Goal: Task Accomplishment & Management: Use online tool/utility

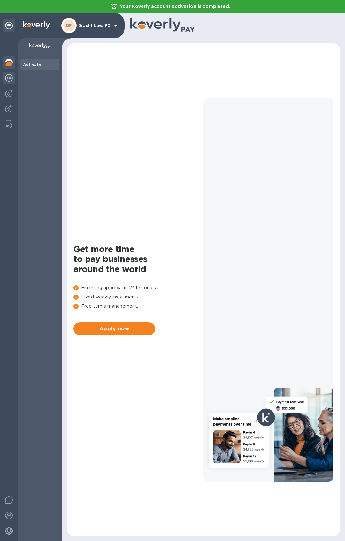
click at [9, 77] on img at bounding box center [9, 78] width 8 height 8
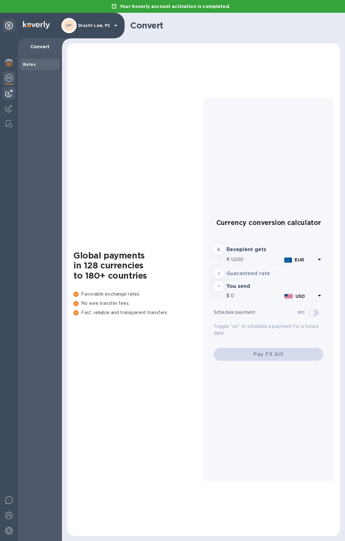
type input "1,172.04"
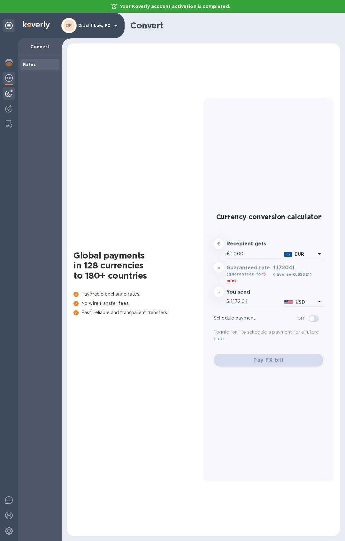
click at [11, 92] on img at bounding box center [9, 93] width 8 height 8
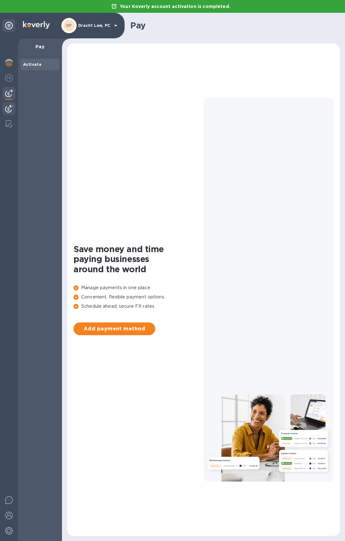
click at [7, 107] on img at bounding box center [9, 109] width 8 height 8
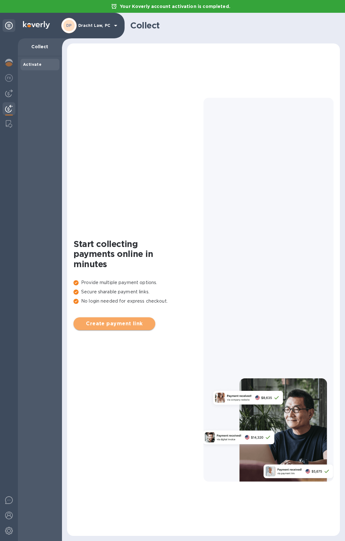
click at [125, 322] on span "Create payment link" at bounding box center [115, 324] width 72 height 8
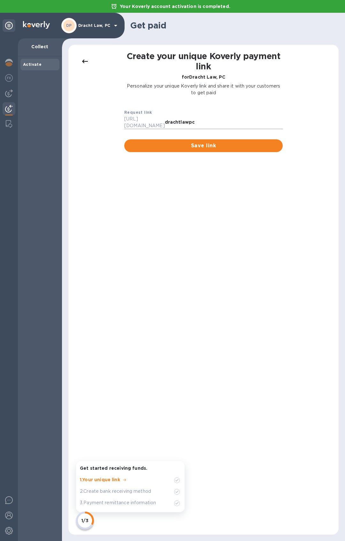
click at [216, 117] on div "https://koverly.me/ drachtlawpc" at bounding box center [203, 122] width 158 height 13
click at [199, 142] on span "Save link" at bounding box center [203, 146] width 148 height 8
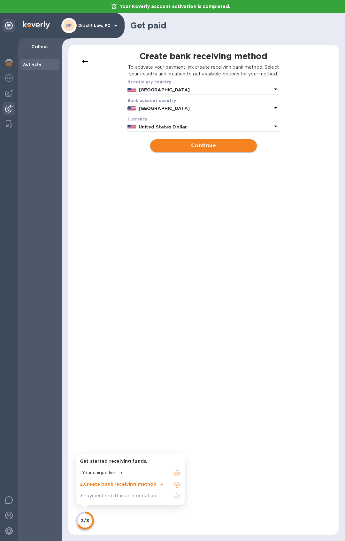
click at [190, 149] on span "Continue" at bounding box center [203, 146] width 96 height 8
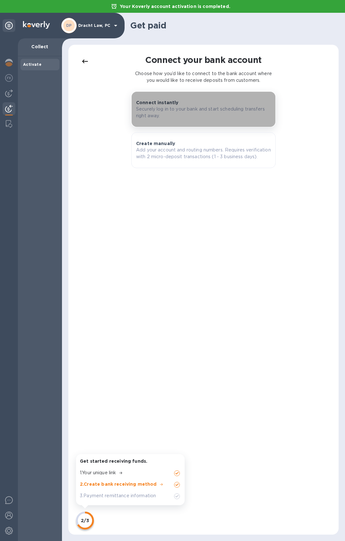
click at [170, 115] on p "Securely log in to your bank and start scheduling transfers right away." at bounding box center [203, 112] width 135 height 13
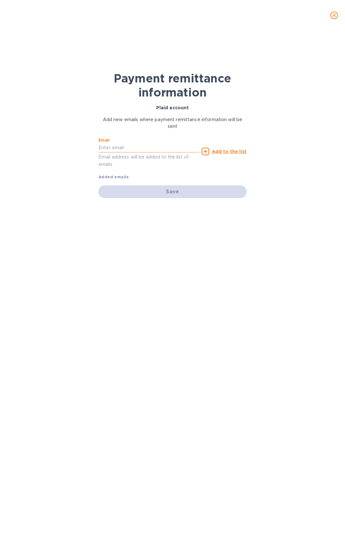
click at [129, 147] on input "text" at bounding box center [148, 148] width 101 height 10
click at [176, 193] on div "Save" at bounding box center [172, 191] width 148 height 13
drag, startPoint x: 159, startPoint y: 148, endPoint x: 10, endPoint y: 144, distance: 149.8
click at [98, 144] on input "lara@laramorabito.com" at bounding box center [148, 148] width 101 height 10
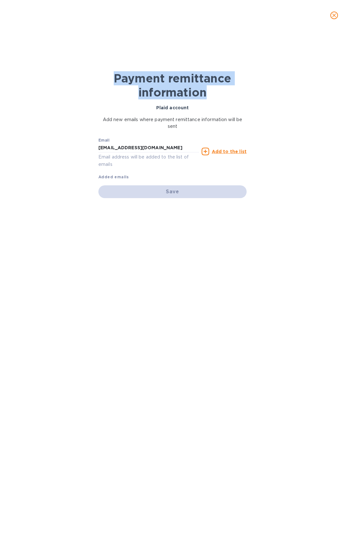
drag, startPoint x: 213, startPoint y: 91, endPoint x: 126, endPoint y: 83, distance: 87.6
click at [93, 84] on div "Payment remittance information Plaid account Add new emails where payment remit…" at bounding box center [173, 283] width 160 height 483
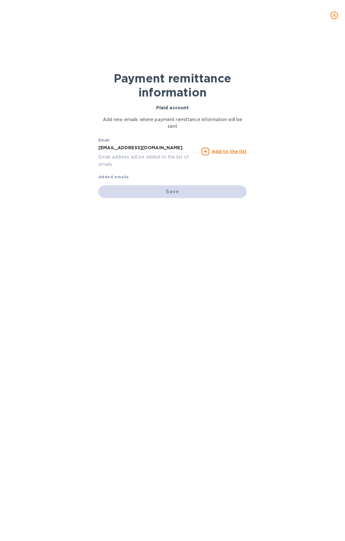
click at [129, 159] on p "Email address will be added to the list of emails" at bounding box center [148, 160] width 101 height 15
drag, startPoint x: 160, startPoint y: 144, endPoint x: -106, endPoint y: 145, distance: 265.3
click at [98, 145] on input "lara@laramorabito.com" at bounding box center [148, 148] width 101 height 10
type input "d"
type input "pdracht@drachtlaw.com"
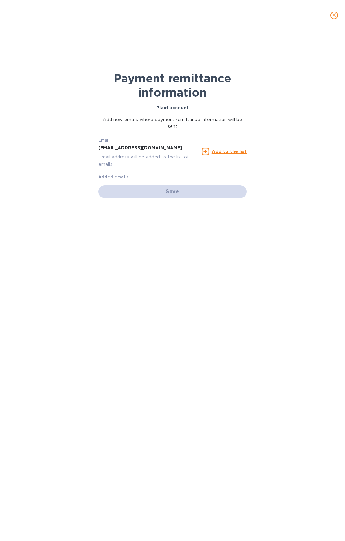
click at [228, 150] on u "Add to the list" at bounding box center [229, 151] width 35 height 5
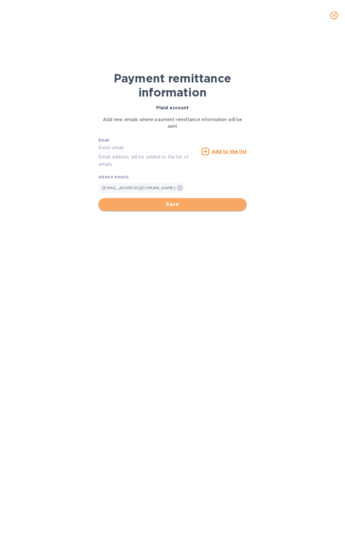
click at [153, 204] on span "Save" at bounding box center [172, 205] width 138 height 8
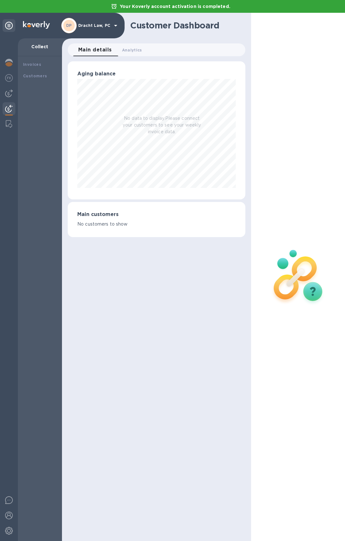
scroll to position [319150, 319111]
click at [145, 295] on div "Customer Dashboard Main details 0 Analytics 0 Aging balance No data to display.…" at bounding box center [156, 277] width 189 height 528
click at [6, 111] on img at bounding box center [9, 109] width 8 height 8
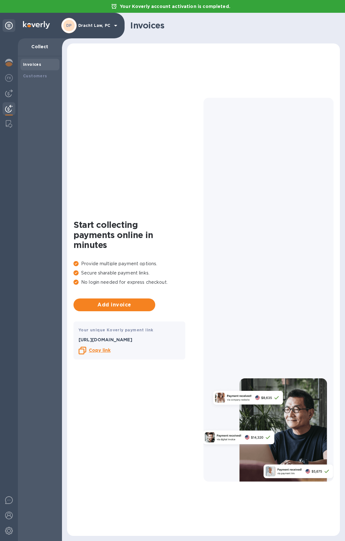
click at [100, 350] on b "Copy link" at bounding box center [100, 349] width 22 height 5
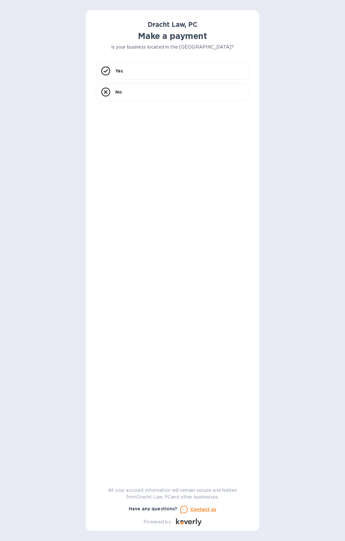
drag, startPoint x: 296, startPoint y: 139, endPoint x: 297, endPoint y: 107, distance: 32.6
click at [297, 115] on div "Dracht Law, PC Make a payment Is your business located in [GEOGRAPHIC_DATA]? Ye…" at bounding box center [172, 270] width 345 height 541
